Goal: Find specific page/section: Find specific page/section

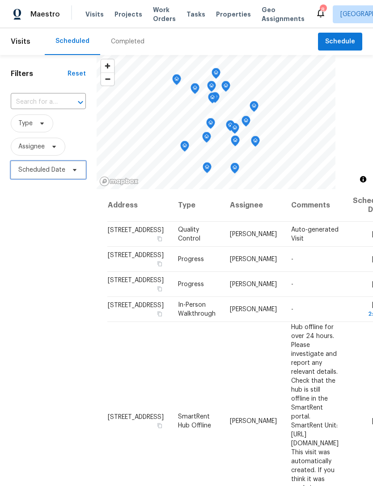
click at [35, 169] on span "Scheduled Date" at bounding box center [41, 169] width 47 height 9
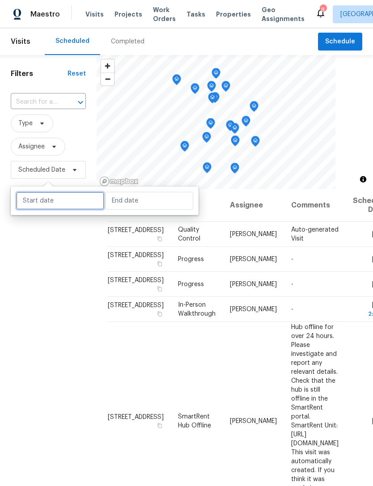
click at [34, 202] on input "text" at bounding box center [60, 201] width 88 height 18
select select "8"
select select "2025"
select select "9"
select select "2025"
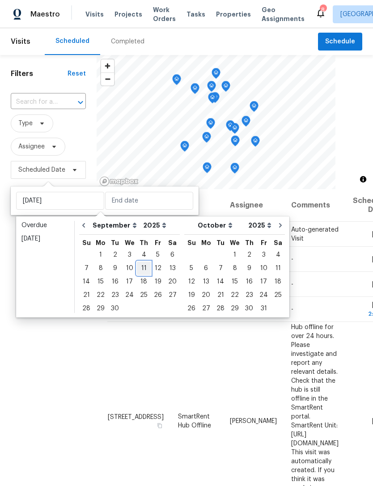
click at [137, 269] on div "11" at bounding box center [144, 268] width 14 height 13
type input "[DATE]"
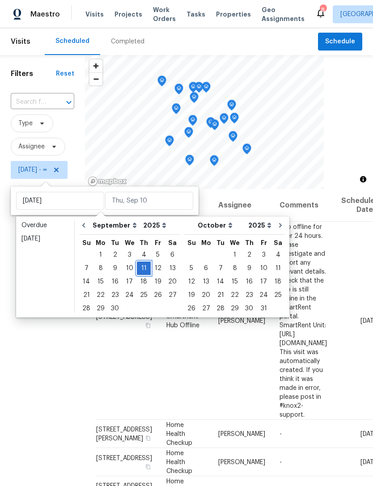
click at [137, 270] on div "11" at bounding box center [144, 268] width 14 height 13
type input "[DATE]"
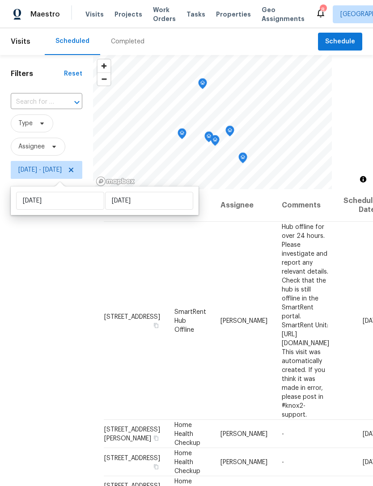
click at [43, 303] on div "Filters Reset ​ Type Assignee Thu, Sep 11 - Thu, Sep 11" at bounding box center [46, 316] width 93 height 523
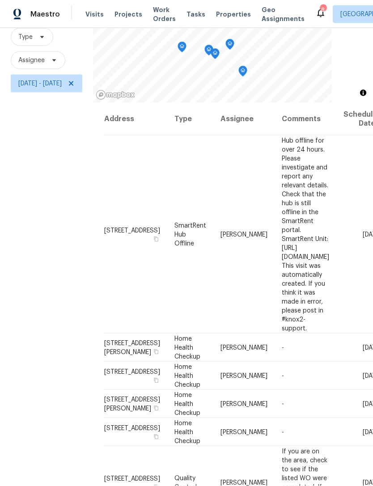
scroll to position [29, 0]
click at [45, 218] on div "Filters Reset ​ Type Assignee Thu, Sep 11 - Thu, Sep 11" at bounding box center [46, 230] width 93 height 523
click at [75, 80] on icon at bounding box center [70, 83] width 7 height 7
